Goal: Complete application form

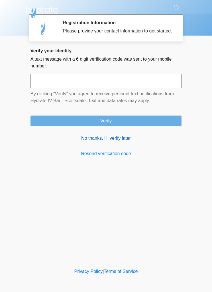
click at [120, 142] on link "No thanks, I'll verify later" at bounding box center [105, 138] width 151 height 7
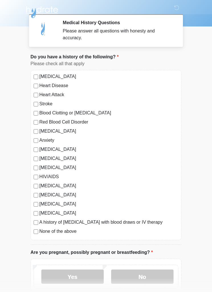
scroll to position [11, 0]
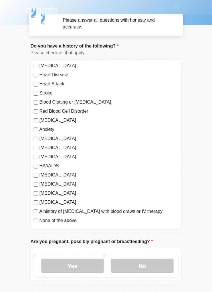
click at [39, 130] on label "Anxiety" at bounding box center [108, 129] width 139 height 7
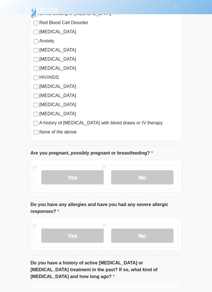
scroll to position [102, 0]
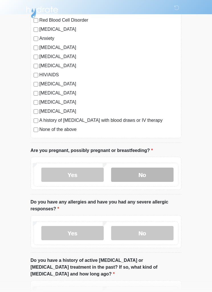
click at [157, 176] on label "No" at bounding box center [142, 174] width 62 height 14
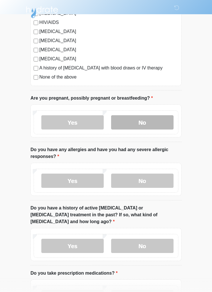
scroll to position [155, 0]
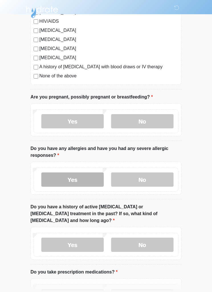
click at [87, 179] on label "Yes" at bounding box center [72, 180] width 62 height 14
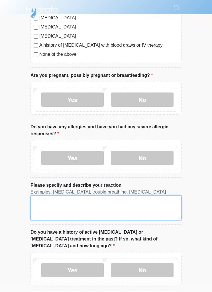
click at [74, 204] on textarea "Please specify and describe your reaction" at bounding box center [105, 207] width 151 height 24
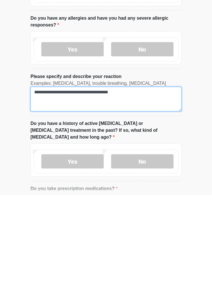
scroll to position [214, 0]
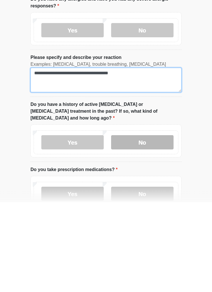
type textarea "**********"
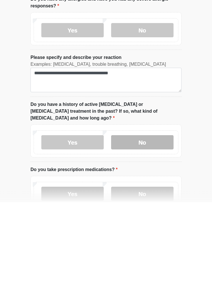
click at [156, 225] on label "No" at bounding box center [142, 232] width 62 height 14
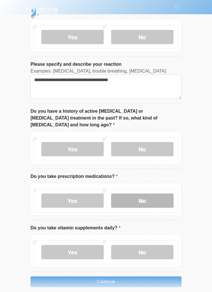
click at [155, 196] on label "No" at bounding box center [142, 200] width 62 height 14
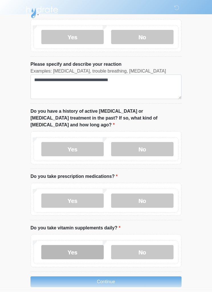
click at [82, 245] on label "Yes" at bounding box center [72, 252] width 62 height 14
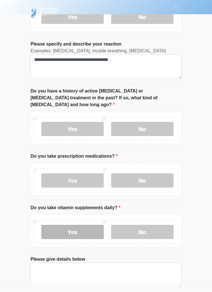
scroll to position [337, 0]
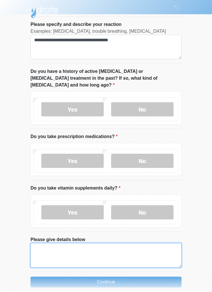
click at [61, 245] on textarea "Please give details below" at bounding box center [105, 255] width 151 height 24
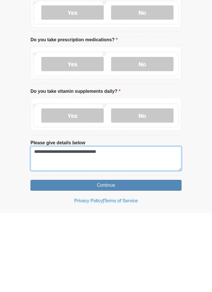
type textarea "**********"
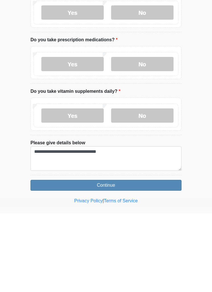
click at [103, 258] on button "Continue" at bounding box center [105, 263] width 151 height 11
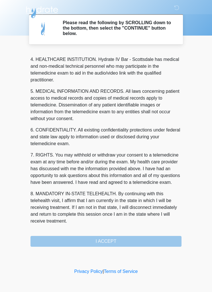
scroll to position [159, 0]
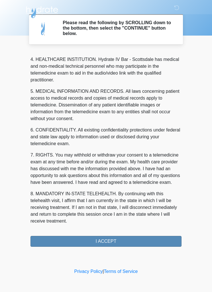
click at [117, 239] on button "I ACCEPT" at bounding box center [105, 241] width 151 height 11
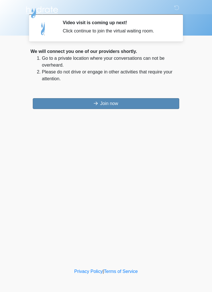
click at [120, 102] on button "Join now" at bounding box center [106, 103] width 146 height 11
